Goal: Task Accomplishment & Management: Manage account settings

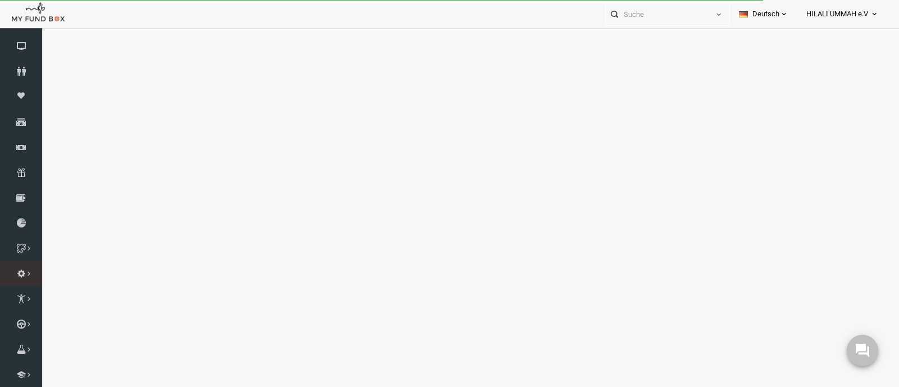
click at [0, 0] on icon at bounding box center [0, 0] width 0 height 0
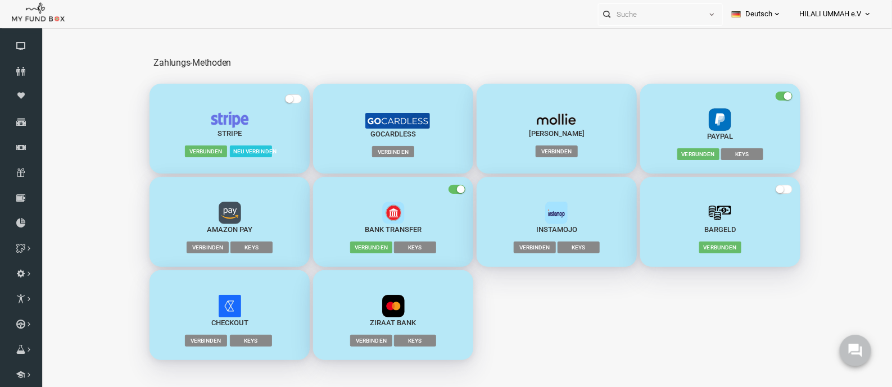
click at [377, 150] on span "Verbinden" at bounding box center [376, 151] width 42 height 11
